Goal: Task Accomplishment & Management: Use online tool/utility

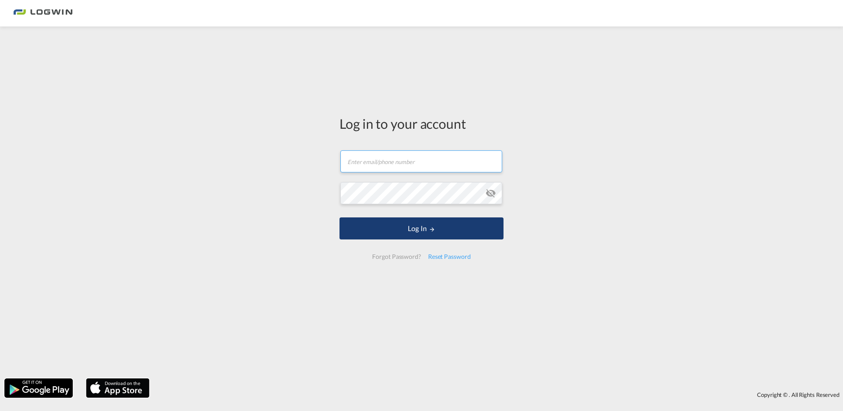
type input "[EMAIL_ADDRESS][PERSON_NAME][DOMAIN_NAME]"
click at [418, 224] on button "Log In" at bounding box center [421, 228] width 164 height 22
